Goal: Information Seeking & Learning: Learn about a topic

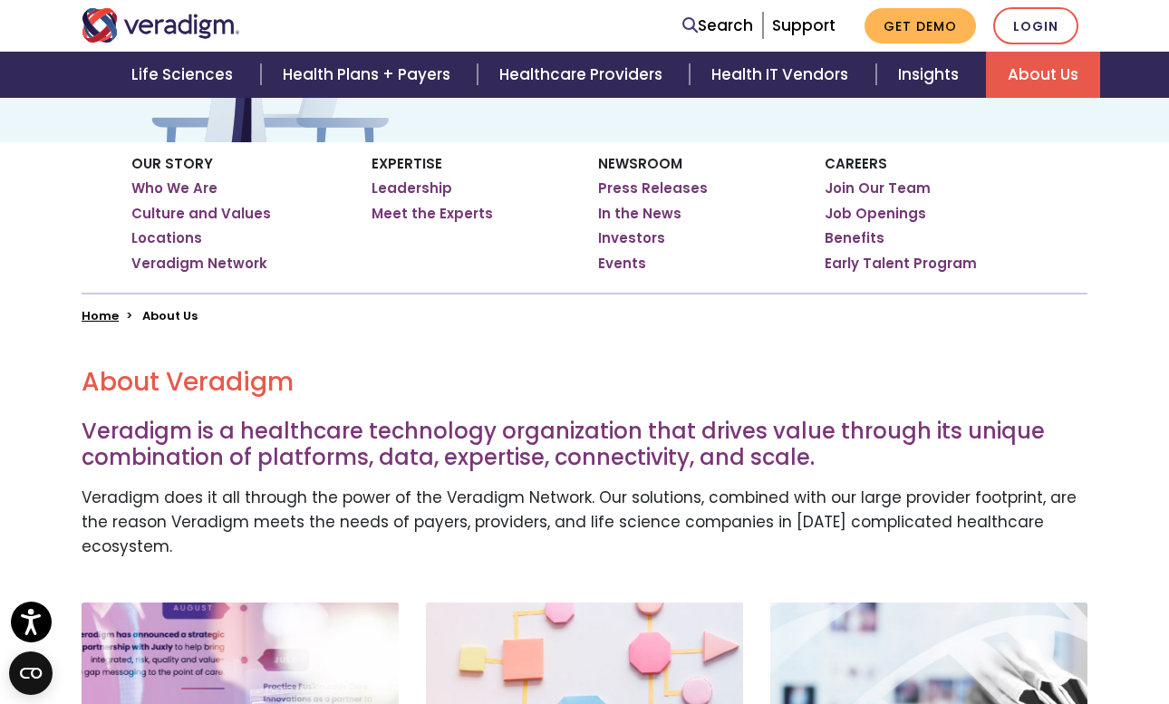
scroll to position [44, 0]
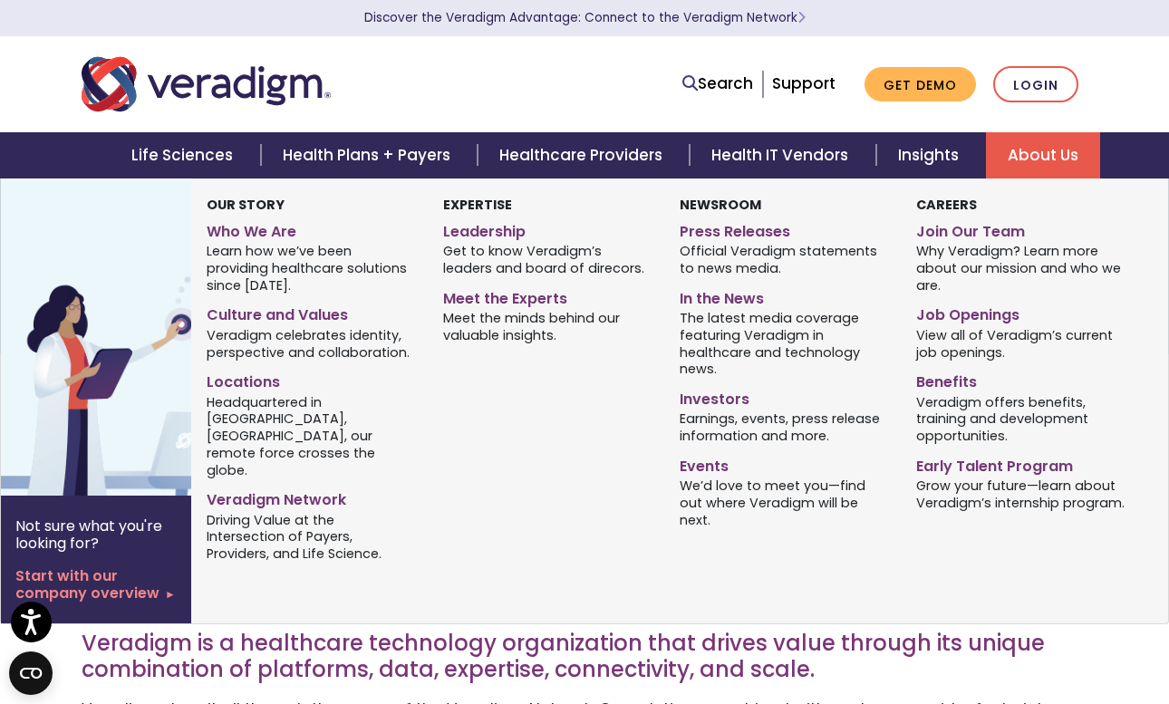
click at [1023, 153] on link "About Us" at bounding box center [1043, 155] width 114 height 46
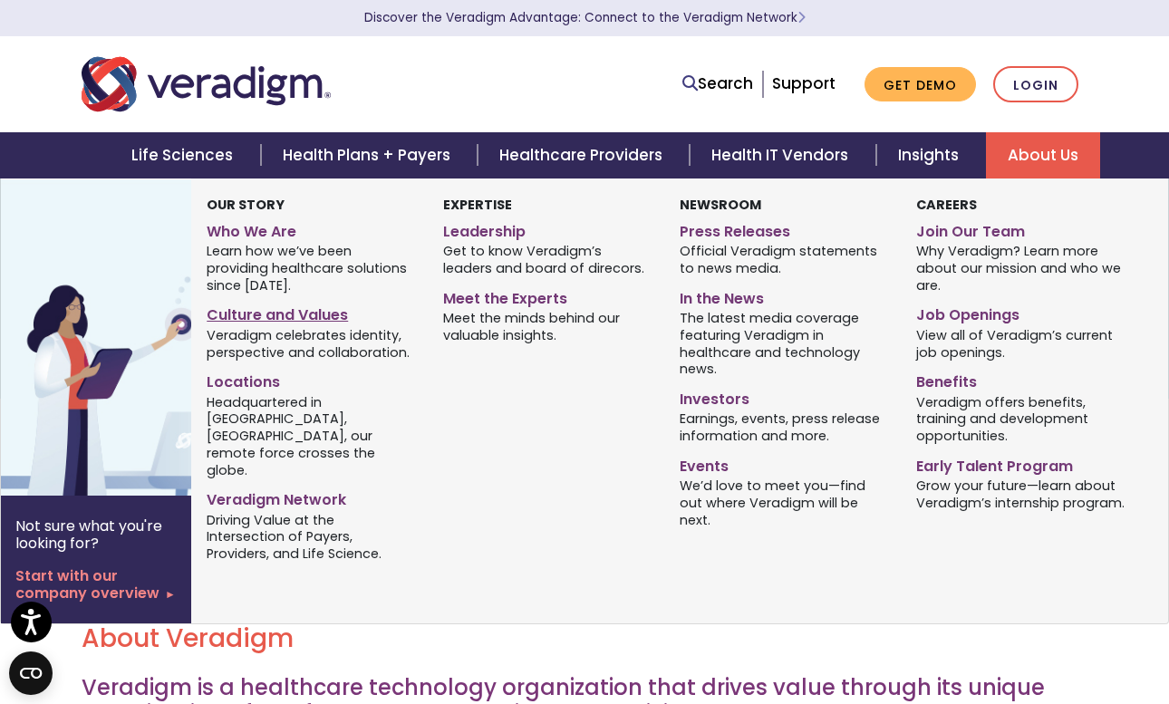
click at [292, 318] on link "Culture and Values" at bounding box center [311, 312] width 209 height 26
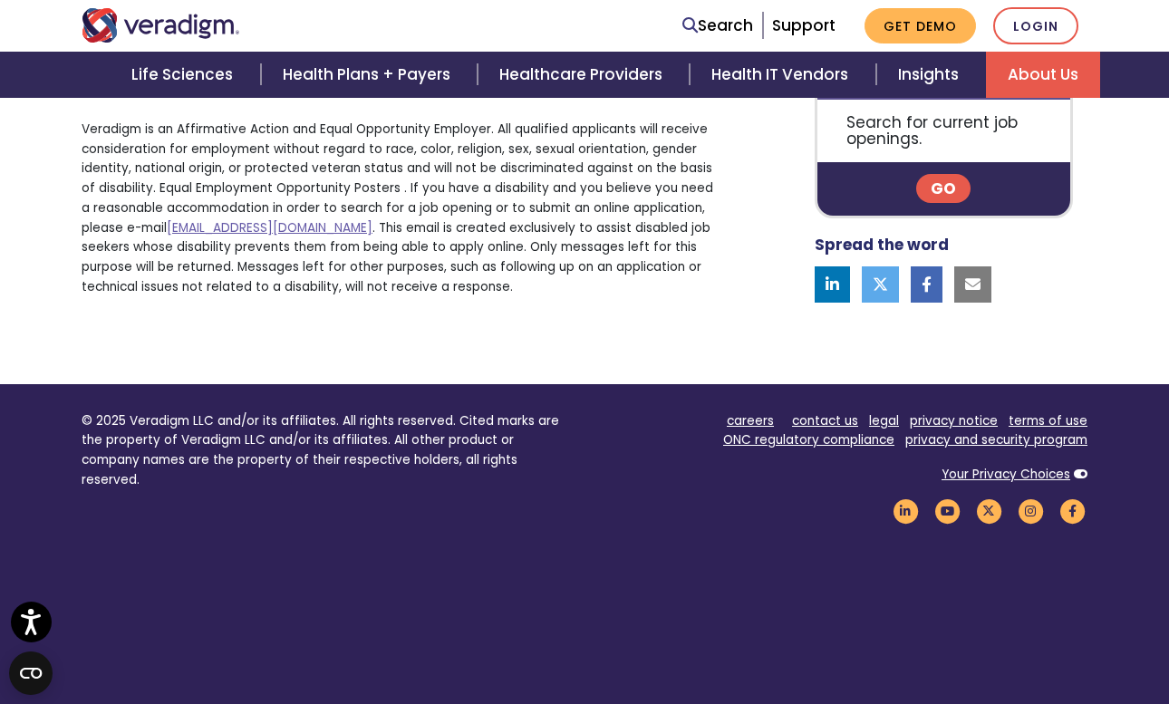
scroll to position [3576, 0]
